Goal: Information Seeking & Learning: Obtain resource

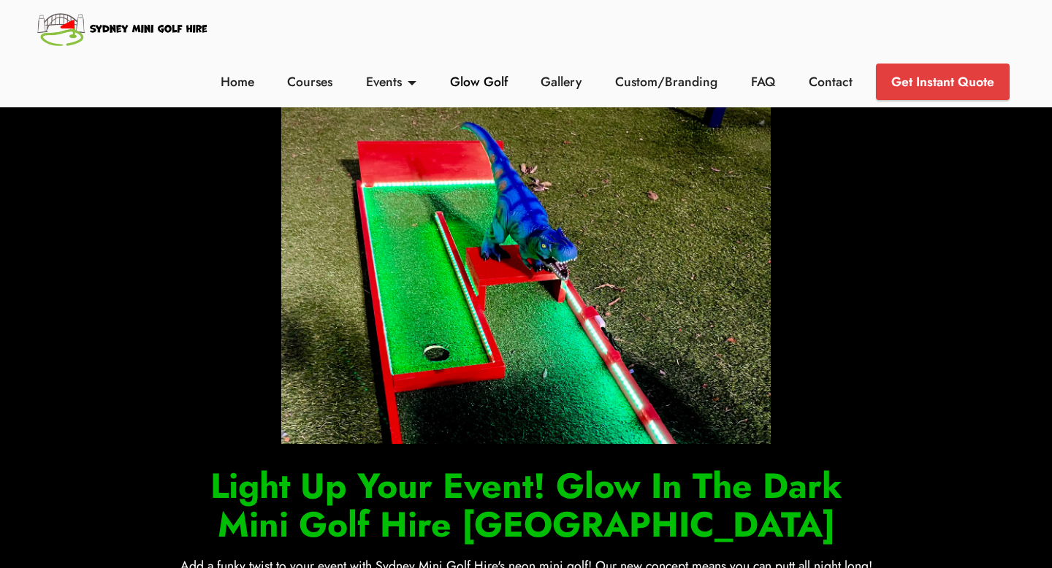
click at [470, 83] on link "Glow Golf" at bounding box center [478, 81] width 66 height 19
click at [578, 80] on link "Gallery" at bounding box center [561, 81] width 49 height 19
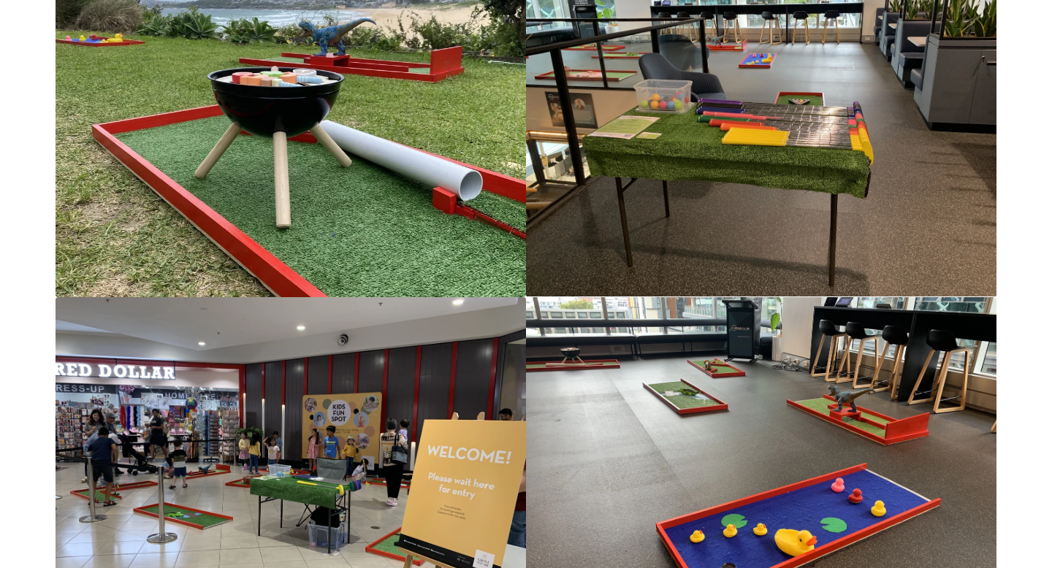
scroll to position [3732, 0]
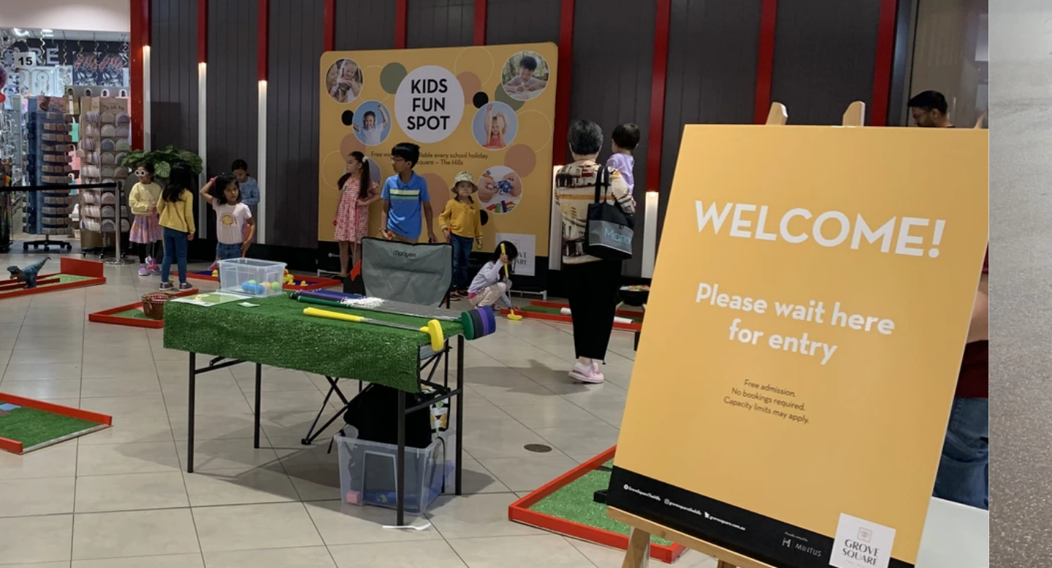
click at [300, 216] on img at bounding box center [290, 185] width 470 height 353
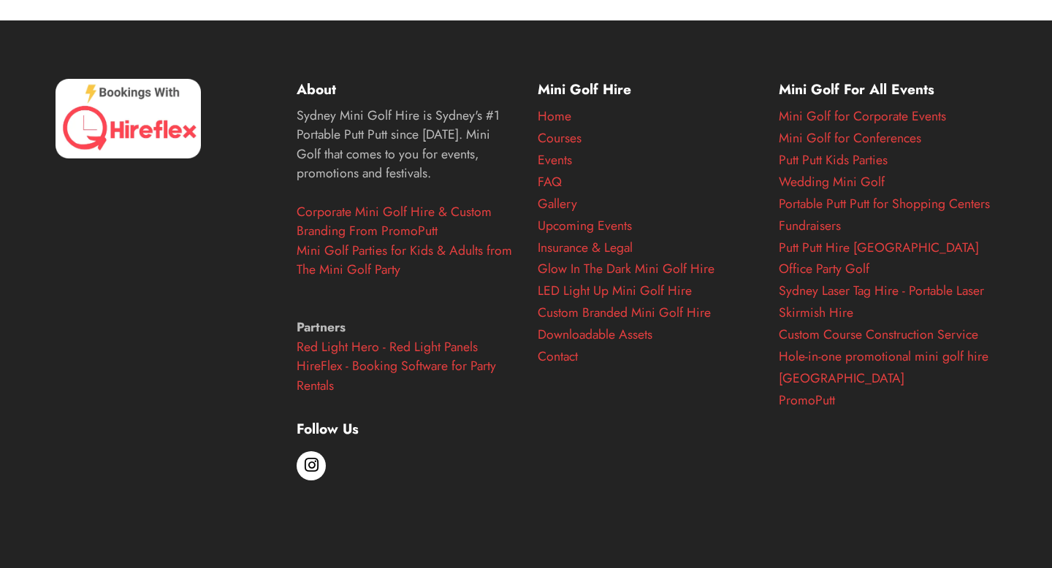
scroll to position [6695, 0]
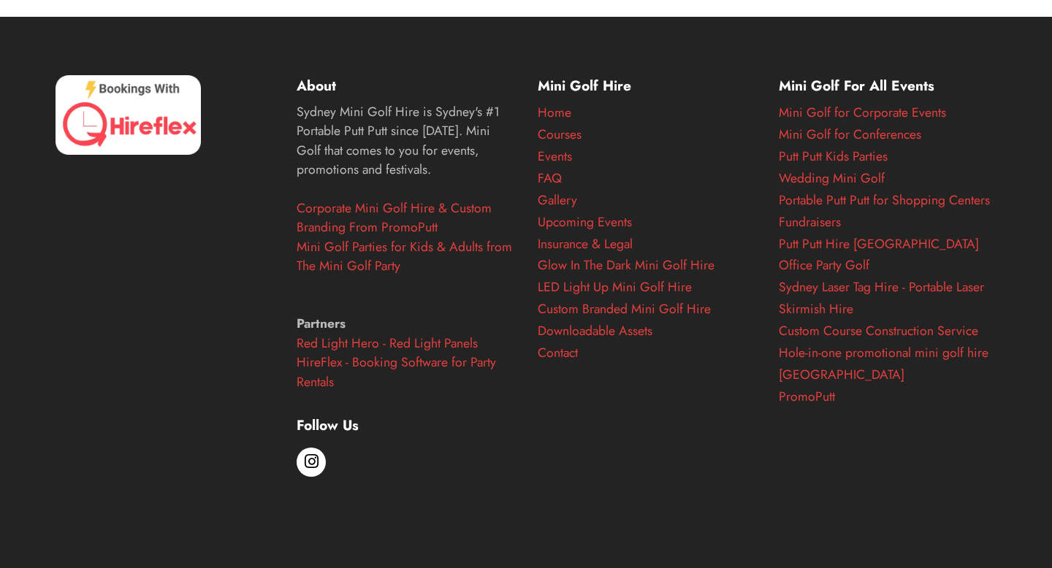
click at [301, 456] on div at bounding box center [310, 462] width 29 height 29
click at [311, 457] on span at bounding box center [312, 461] width 14 height 14
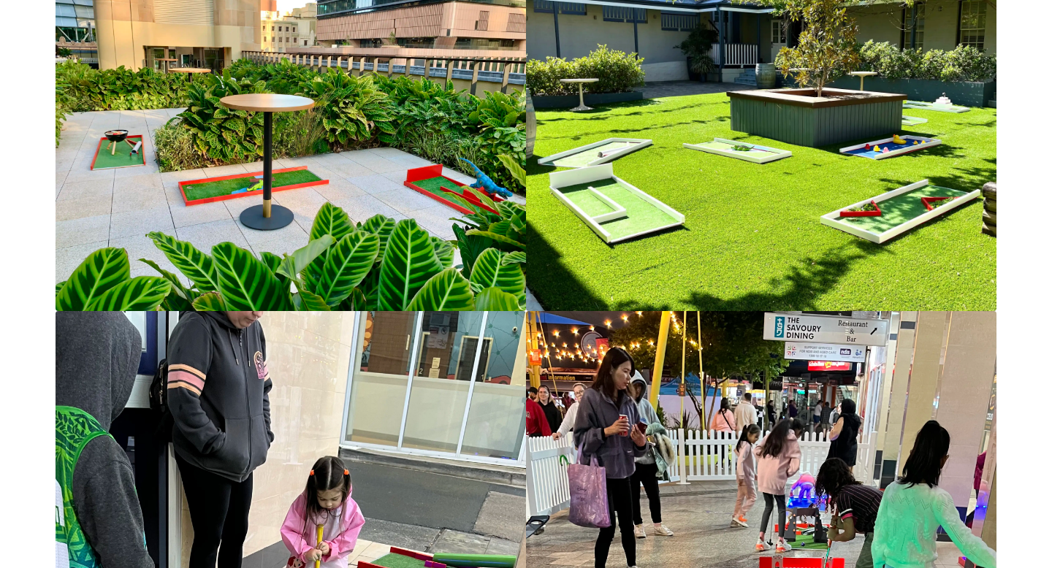
scroll to position [0, 0]
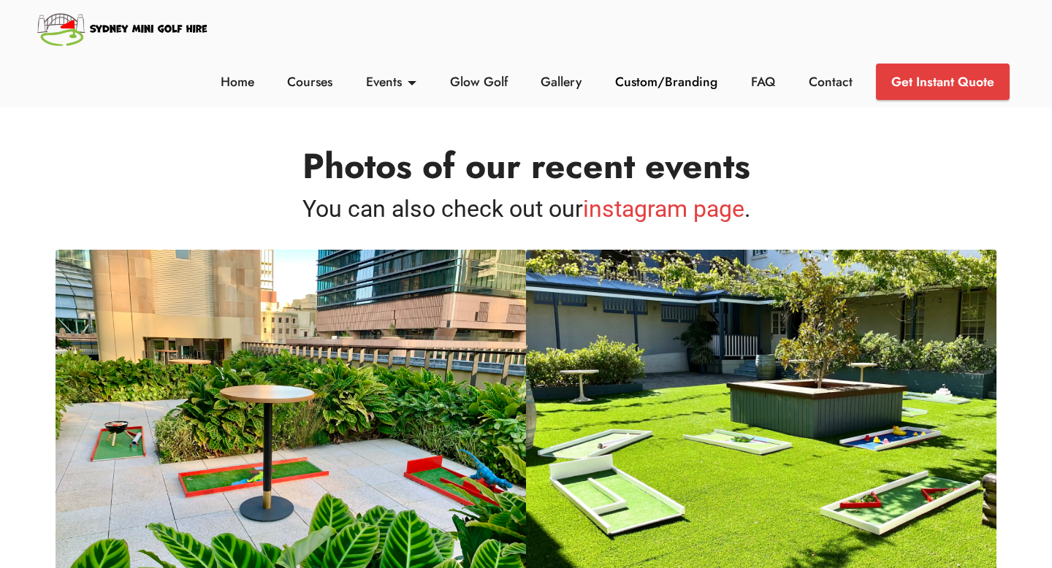
click at [666, 76] on link "Custom/Branding" at bounding box center [666, 81] width 110 height 19
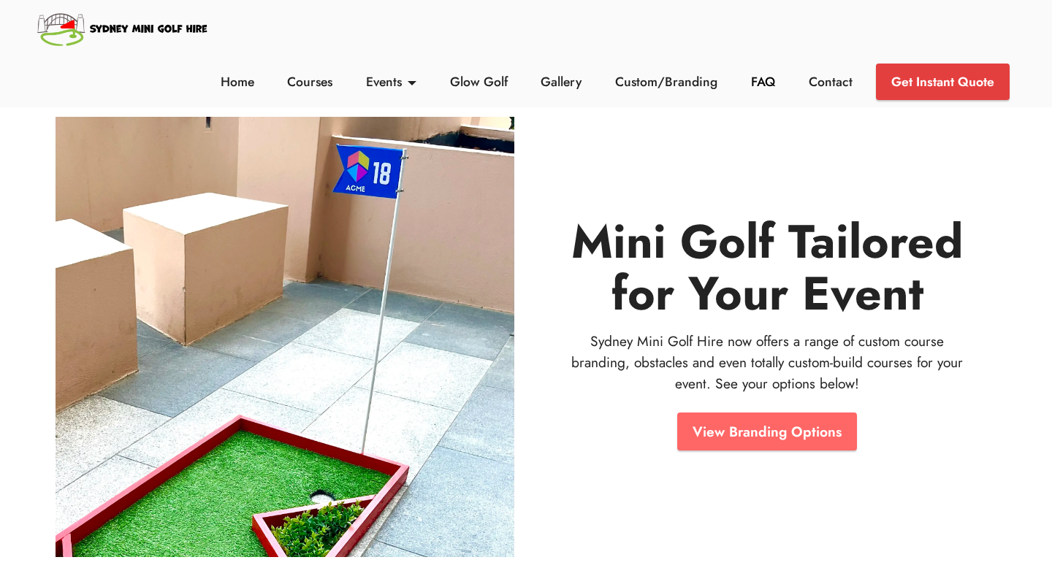
click at [770, 86] on link "FAQ" at bounding box center [763, 81] width 32 height 19
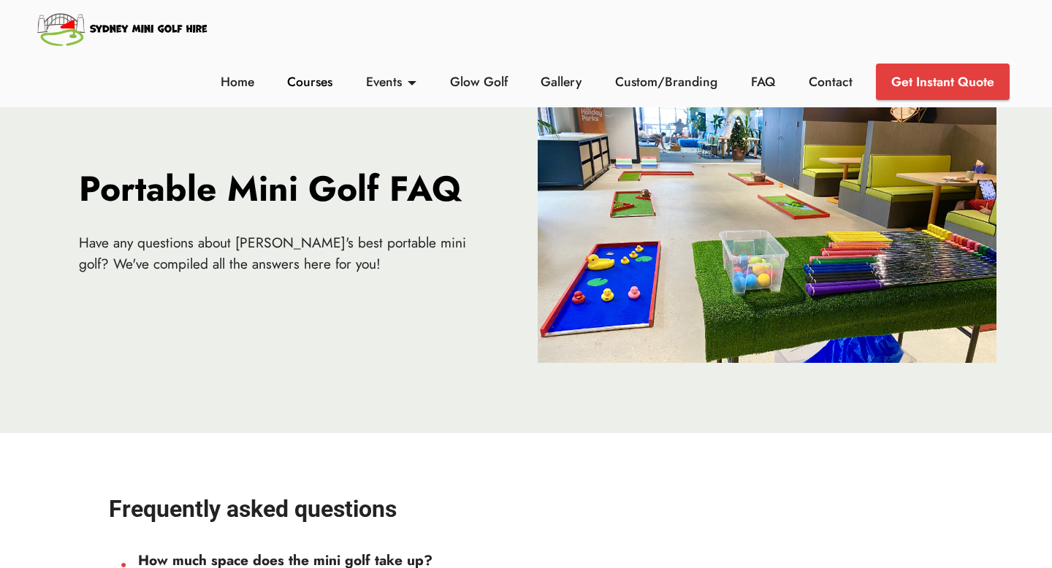
click at [315, 90] on link "Courses" at bounding box center [309, 81] width 53 height 19
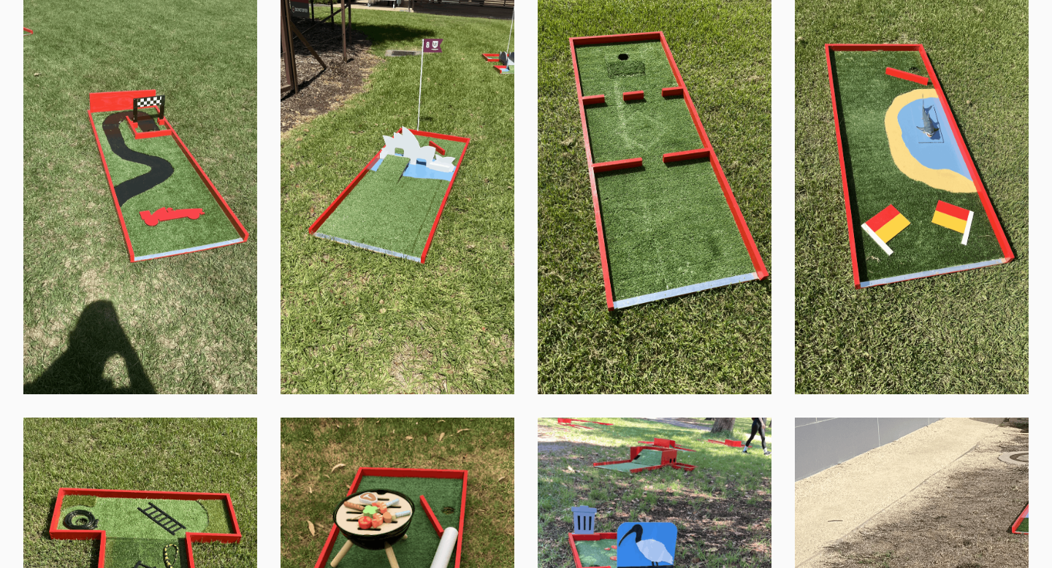
scroll to position [973, 0]
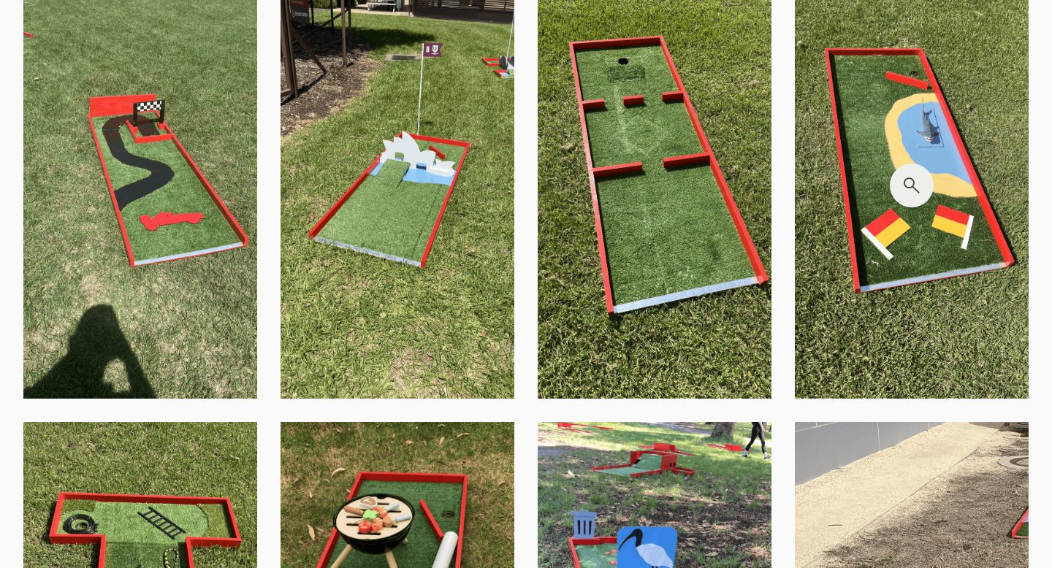
click at [890, 131] on img at bounding box center [911, 185] width 234 height 427
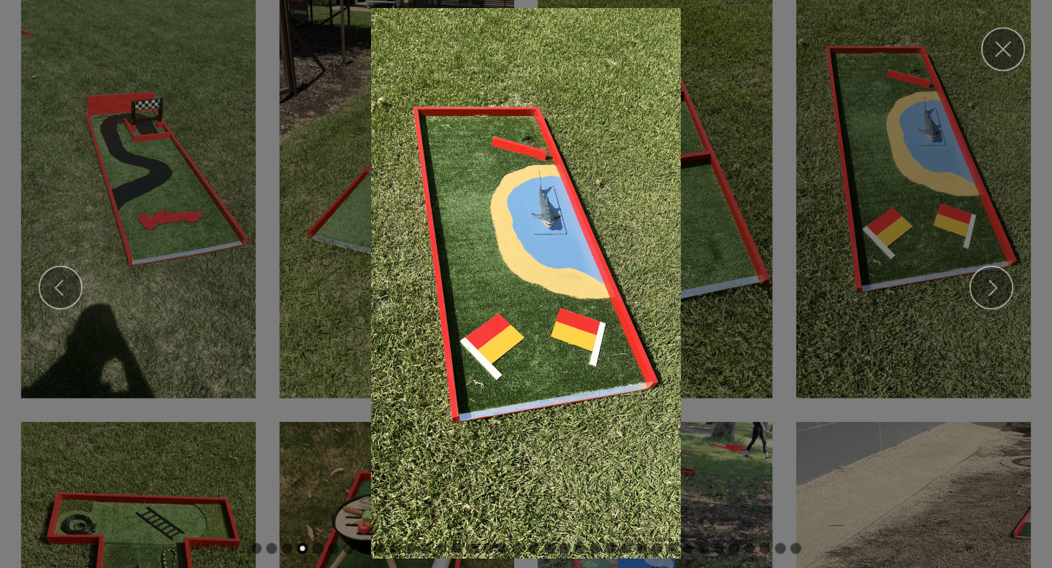
scroll to position [973, 0]
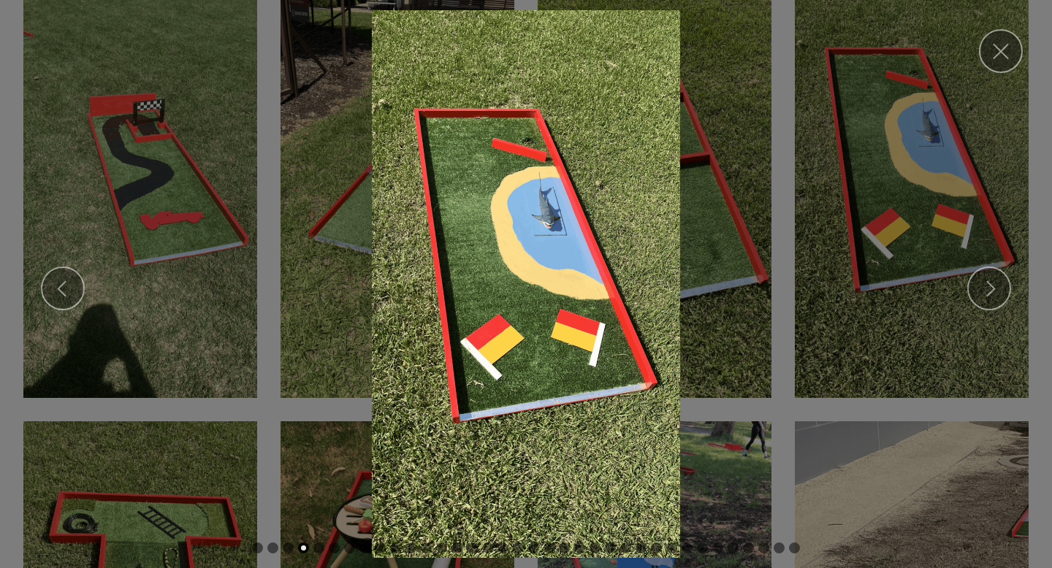
click at [986, 68] on img at bounding box center [526, 284] width 1028 height 548
click at [995, 53] on link "Close" at bounding box center [1000, 51] width 44 height 44
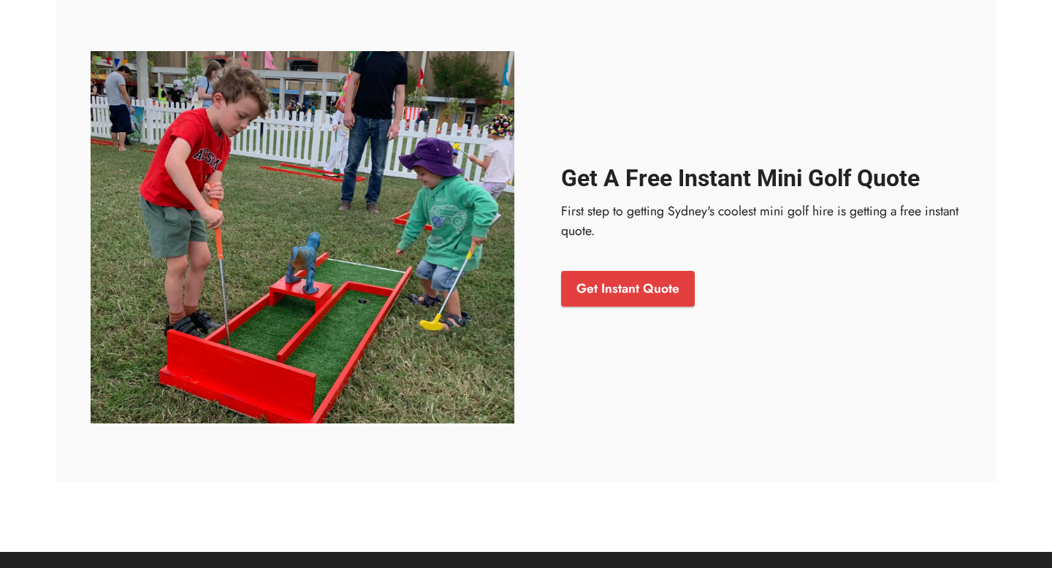
scroll to position [5716, 0]
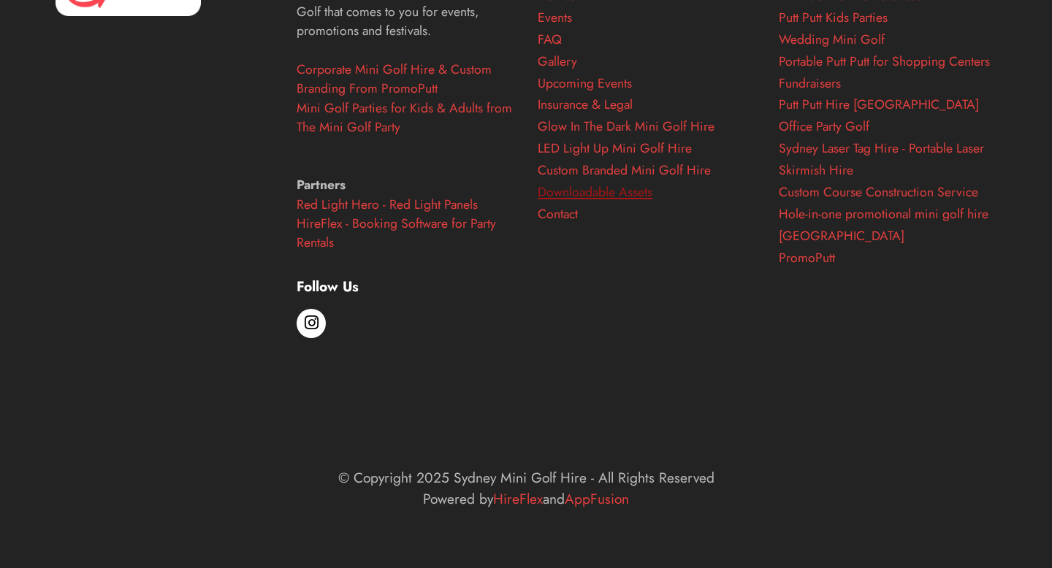
click at [572, 196] on link "Downloadable Assets" at bounding box center [594, 192] width 115 height 19
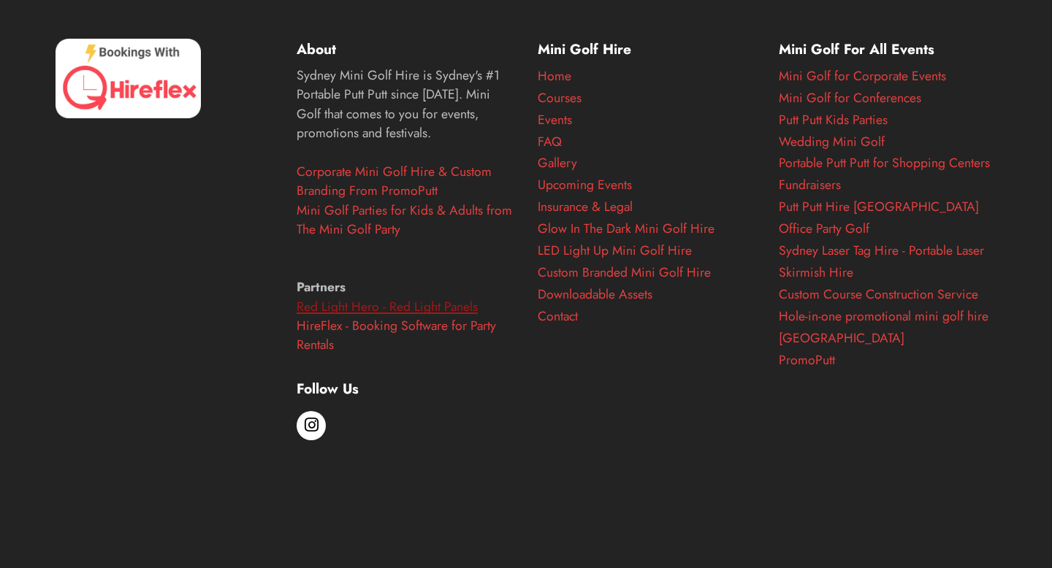
scroll to position [1018, 0]
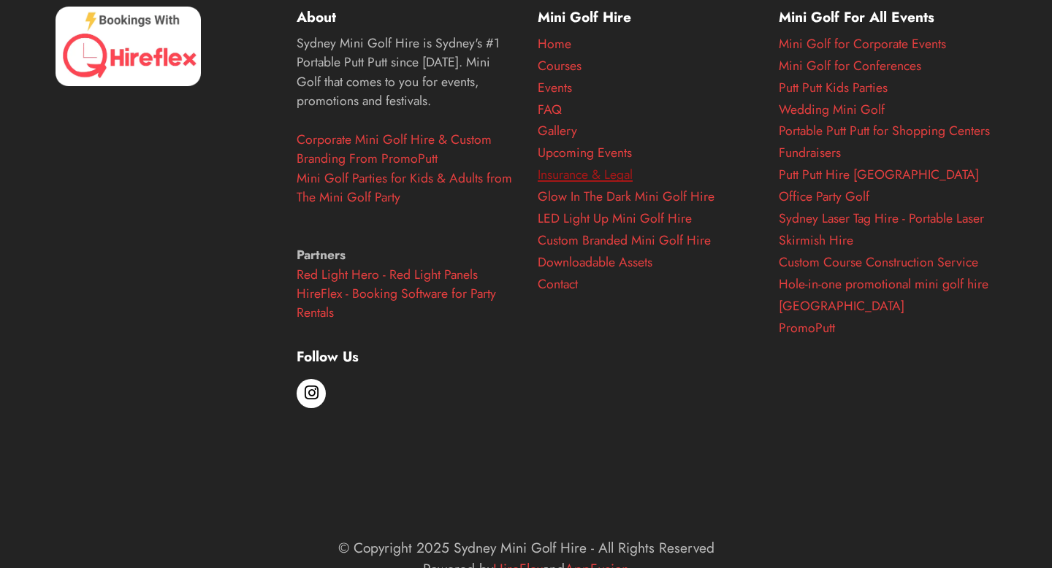
click at [570, 180] on link "Insurance & Legal" at bounding box center [584, 174] width 95 height 19
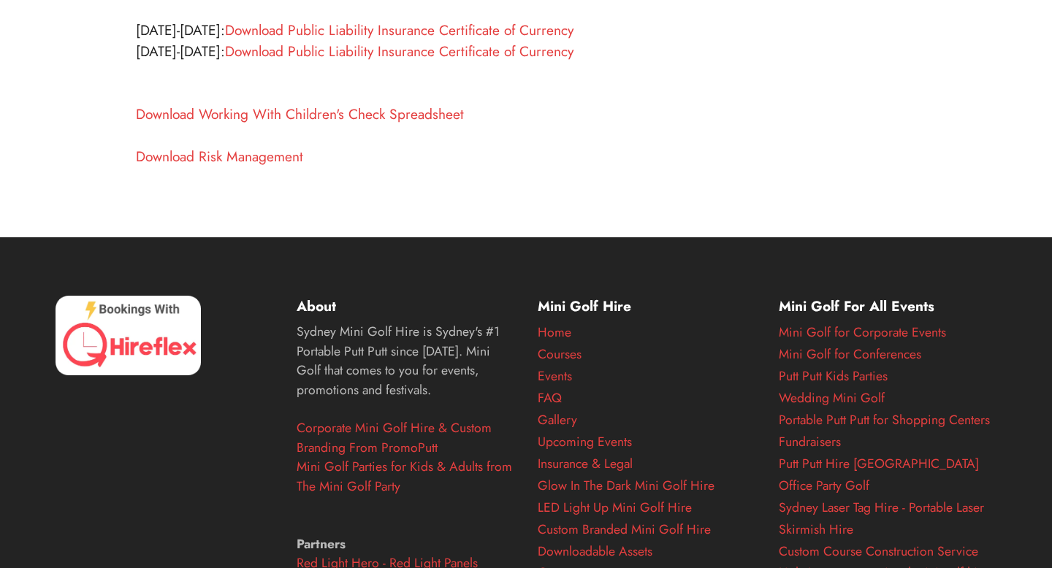
scroll to position [657, 0]
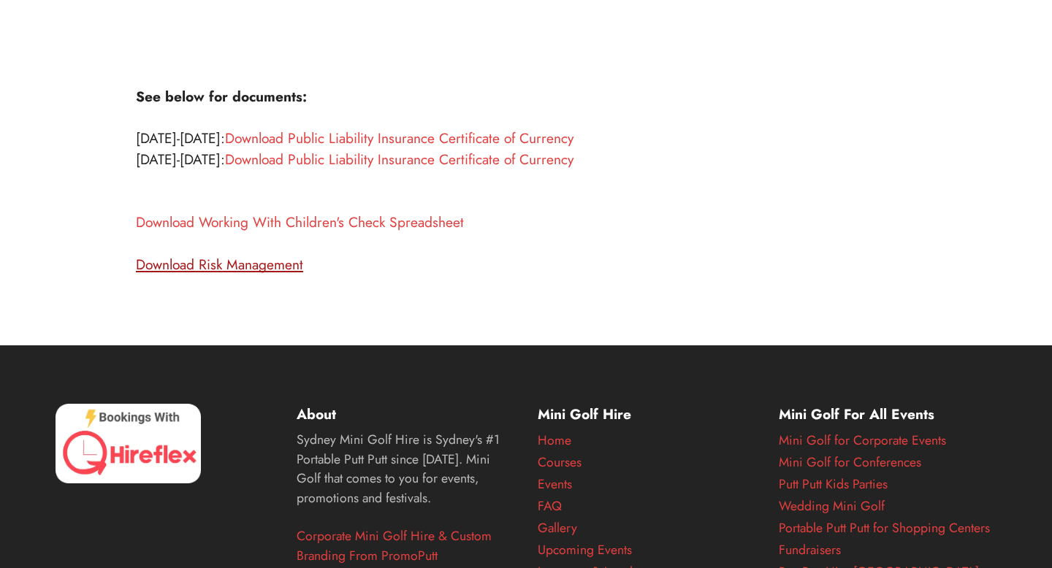
click at [269, 268] on link "Download Risk Management" at bounding box center [219, 264] width 167 height 20
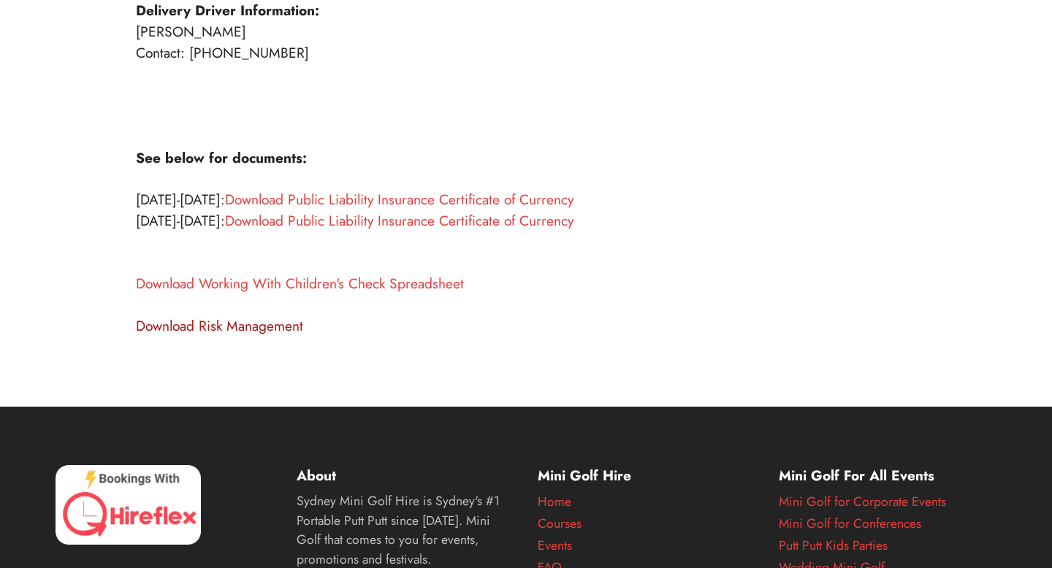
scroll to position [484, 0]
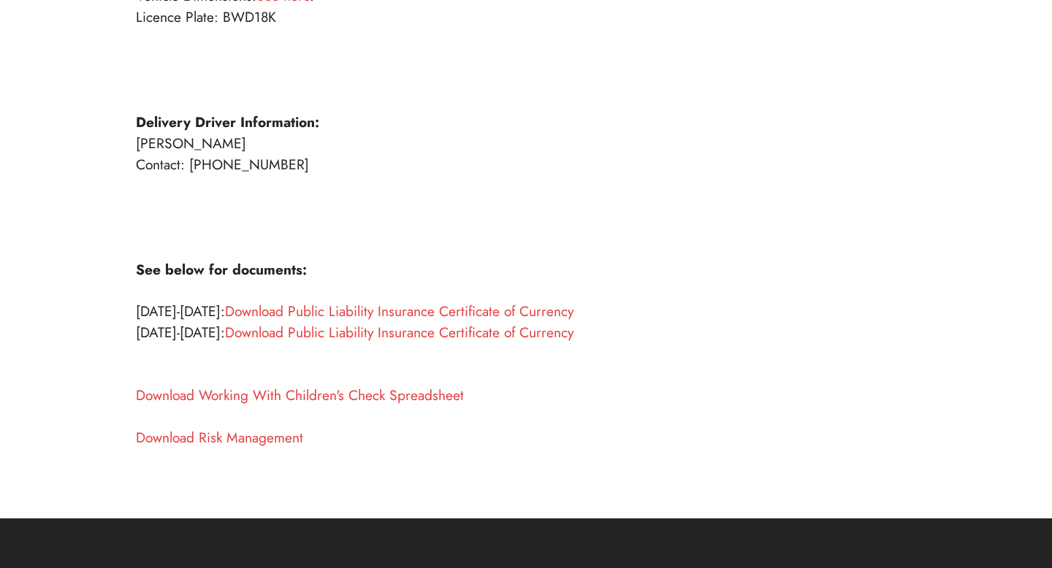
drag, startPoint x: 277, startPoint y: 139, endPoint x: 112, endPoint y: 139, distance: 164.3
click at [112, 139] on div "Insurances, Vehicle, People & Legal Documentation Company Information: Legal Ad…" at bounding box center [526, 46] width 964 height 827
copy p "Joshua Benjamin Brooks"
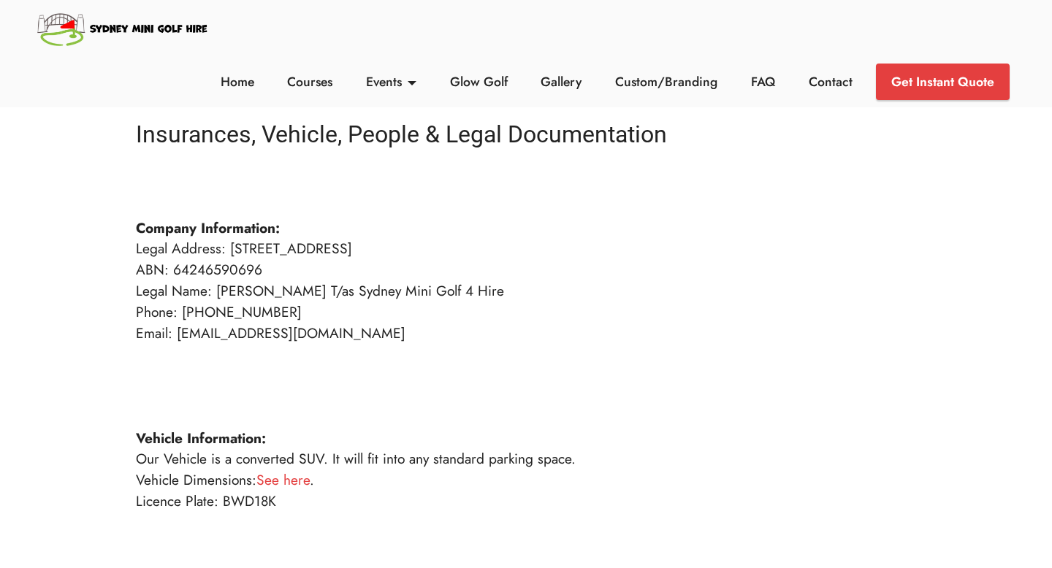
click at [150, 39] on img at bounding box center [123, 28] width 176 height 42
